Goal: Information Seeking & Learning: Learn about a topic

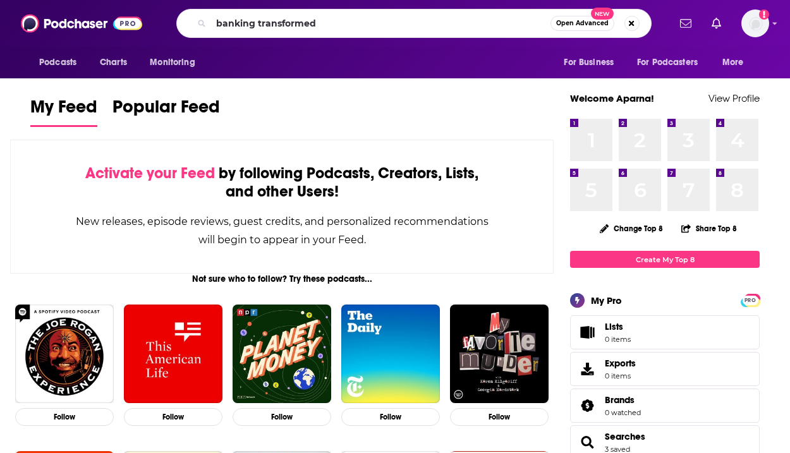
type input "banking transformed"
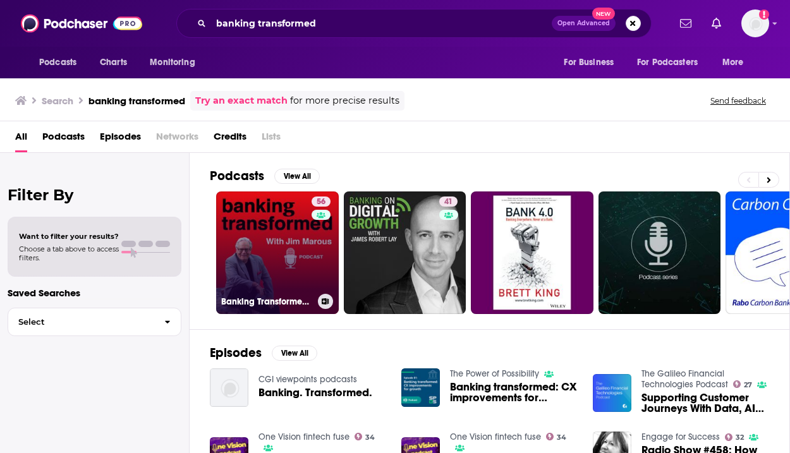
click at [265, 232] on link "56 Banking Transformed with [PERSON_NAME]" at bounding box center [277, 253] width 123 height 123
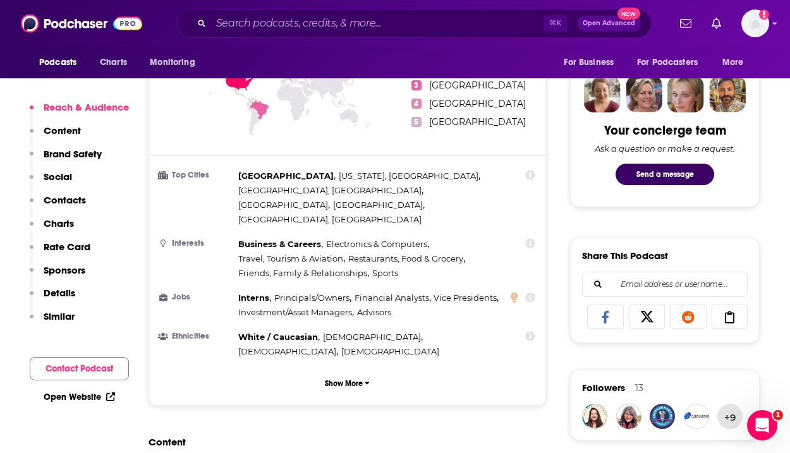
scroll to position [609, 0]
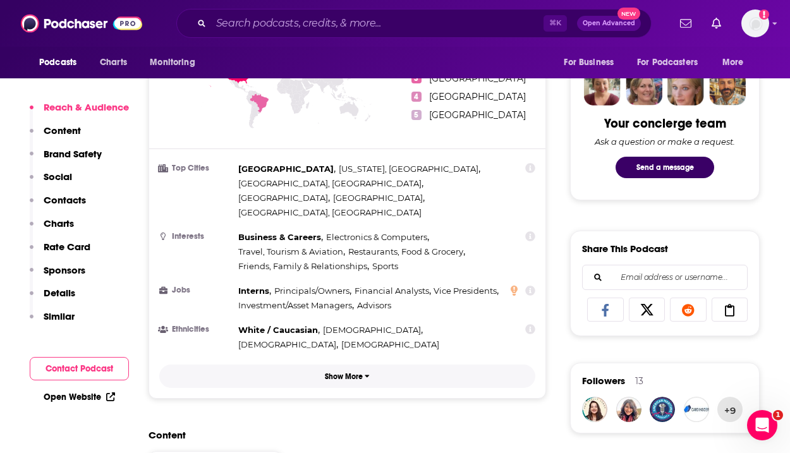
click at [364, 365] on button "Show More" at bounding box center [347, 376] width 376 height 23
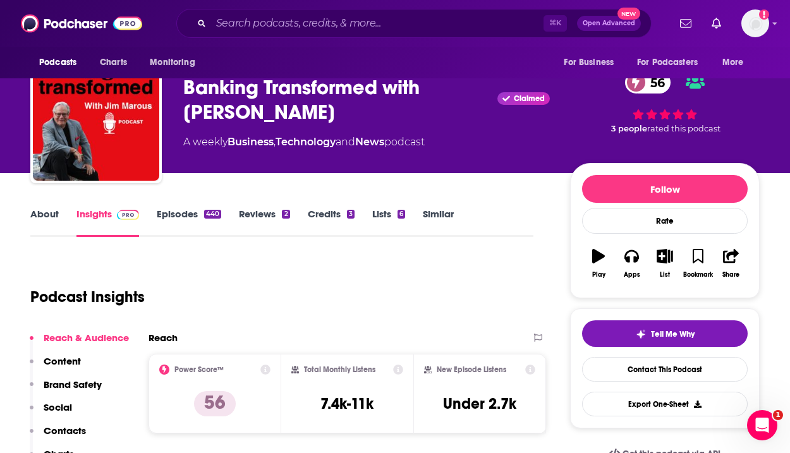
scroll to position [0, 0]
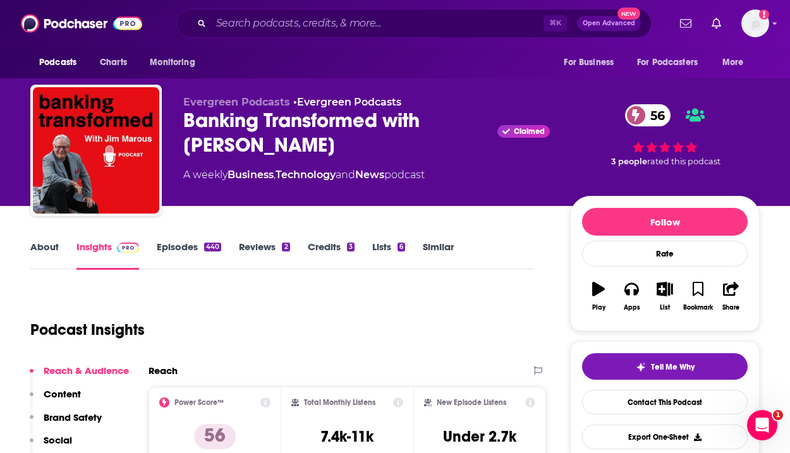
click at [367, 119] on div "Banking Transformed with [PERSON_NAME] Claimed 56" at bounding box center [366, 132] width 367 height 49
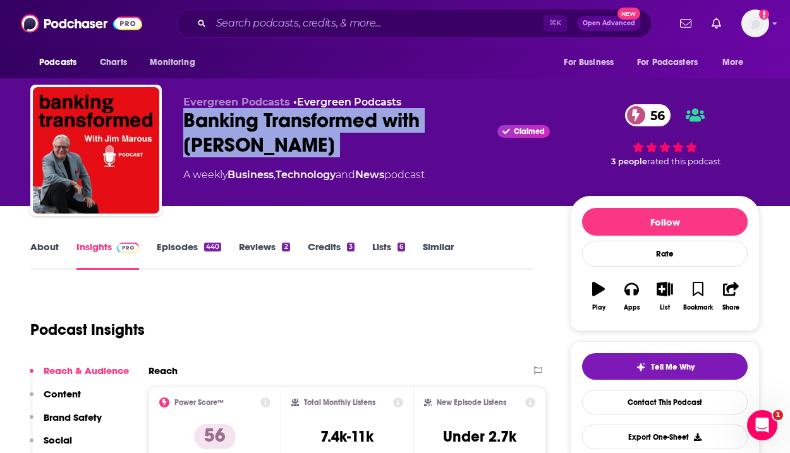
click at [367, 119] on div "Banking Transformed with [PERSON_NAME] Claimed 56" at bounding box center [366, 132] width 367 height 49
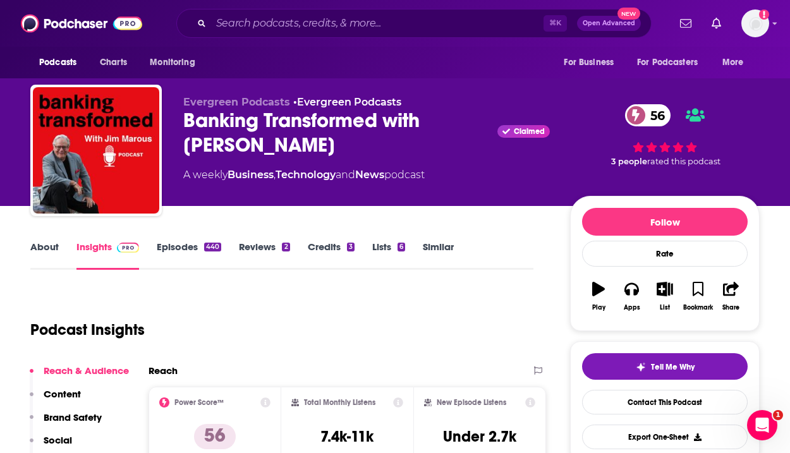
click at [365, 123] on div "Banking Transformed with [PERSON_NAME] Claimed 56" at bounding box center [366, 132] width 367 height 49
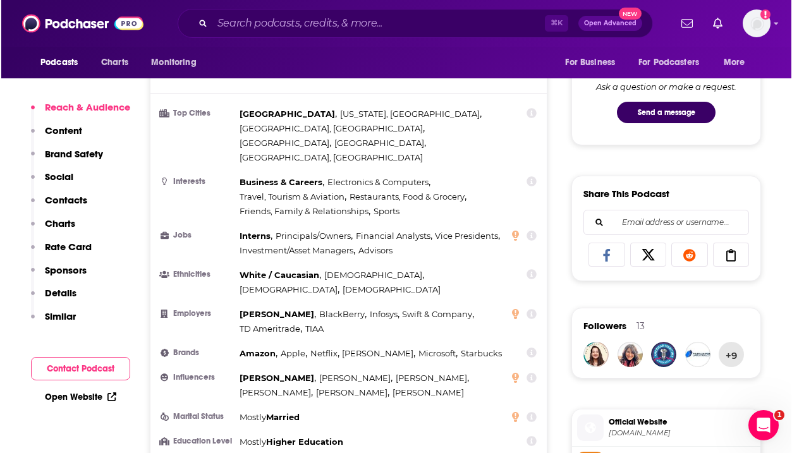
scroll to position [661, 0]
